Goal: Navigation & Orientation: Find specific page/section

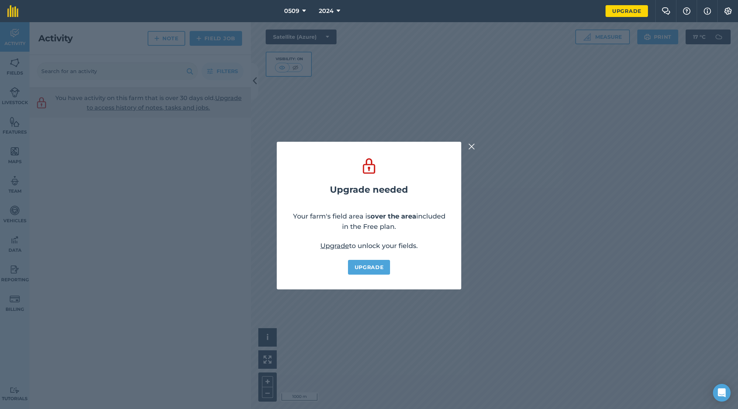
click at [470, 148] on img at bounding box center [471, 146] width 7 height 9
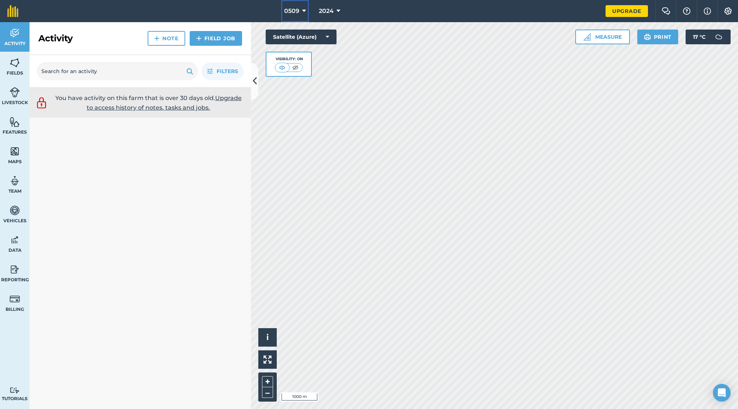
click at [296, 15] on span "0509" at bounding box center [291, 11] width 15 height 9
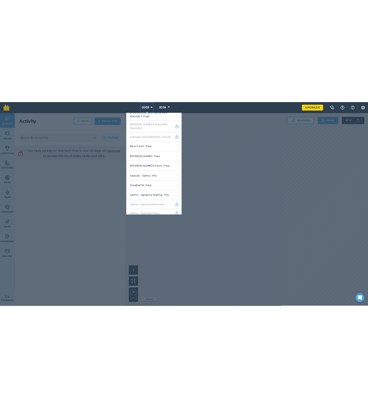
scroll to position [358, 0]
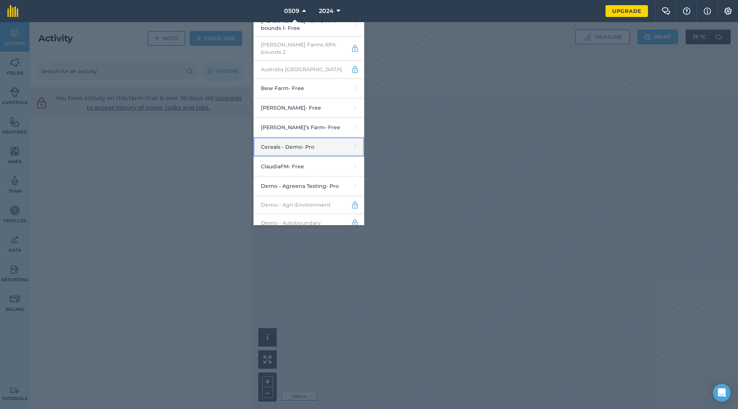
click at [303, 137] on link "Cereals - Demo - Pro" at bounding box center [308, 147] width 111 height 20
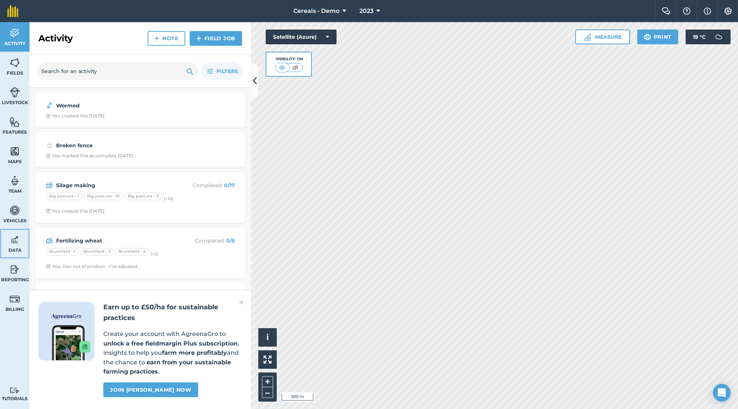
click at [13, 242] on img at bounding box center [15, 239] width 10 height 11
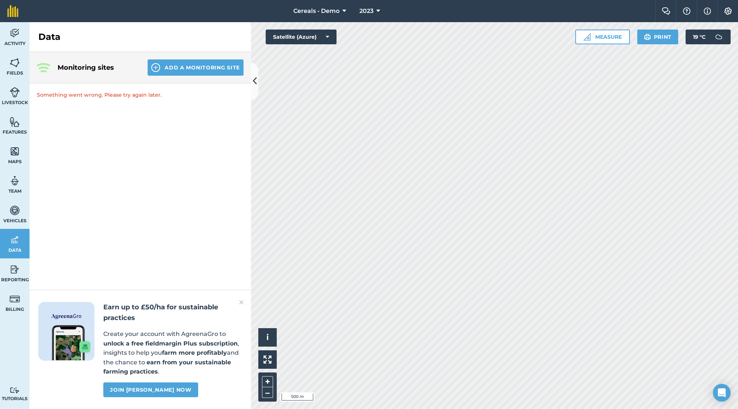
click at [119, 152] on div "Monitoring sites Add a Monitoring Site Something went wrong. Please try again l…" at bounding box center [140, 230] width 221 height 357
click at [109, 107] on div "Monitoring sites Add a Monitoring Site Something went wrong. Please try again l…" at bounding box center [140, 230] width 221 height 357
